Goal: Task Accomplishment & Management: Manage account settings

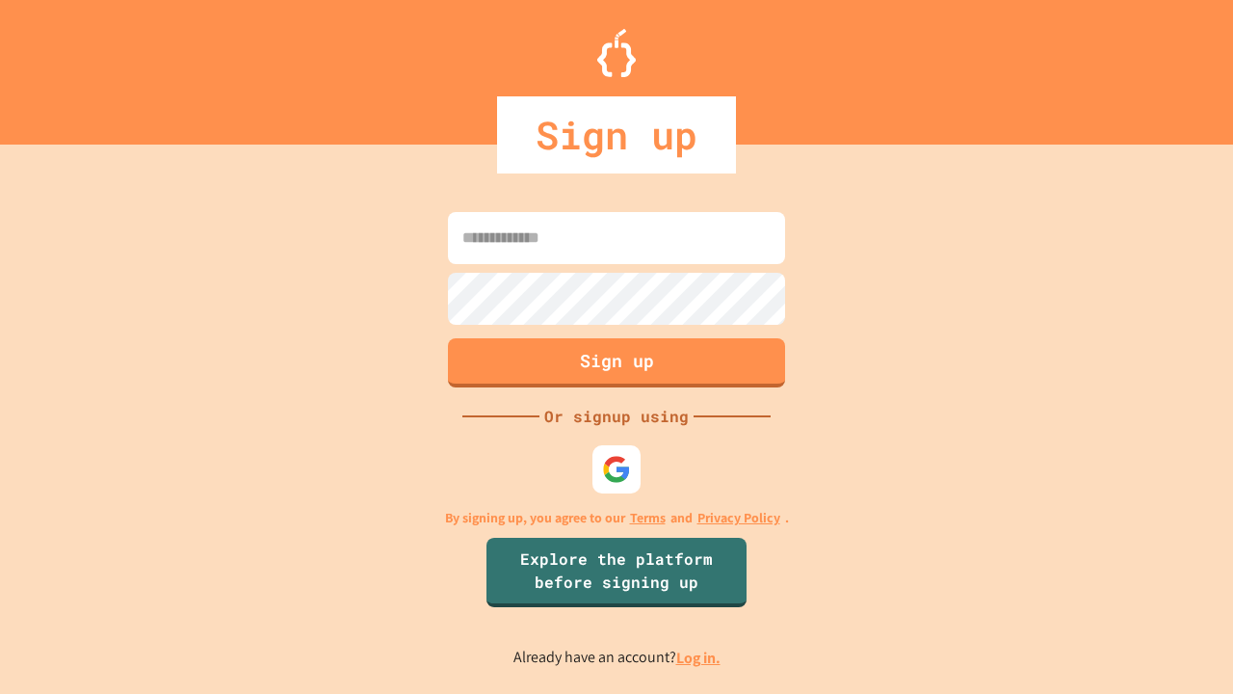
click at [700, 657] on link "Log in." at bounding box center [698, 658] width 44 height 20
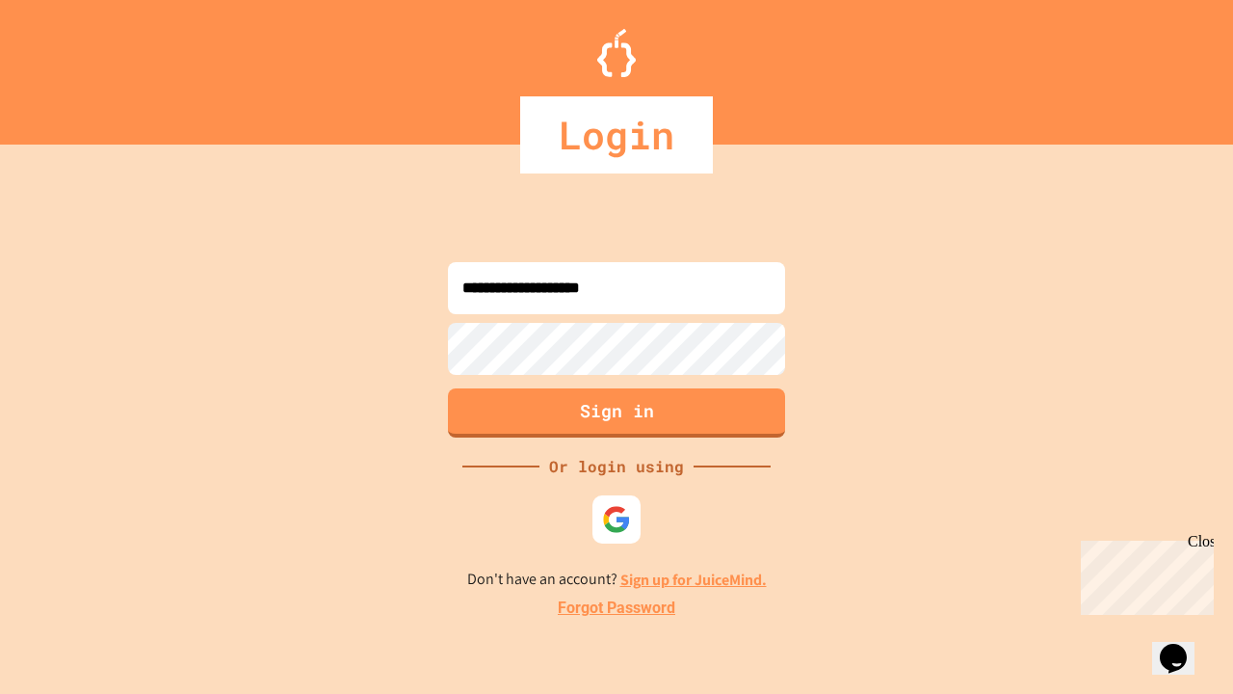
type input "**********"
